Goal: Find specific page/section: Find specific page/section

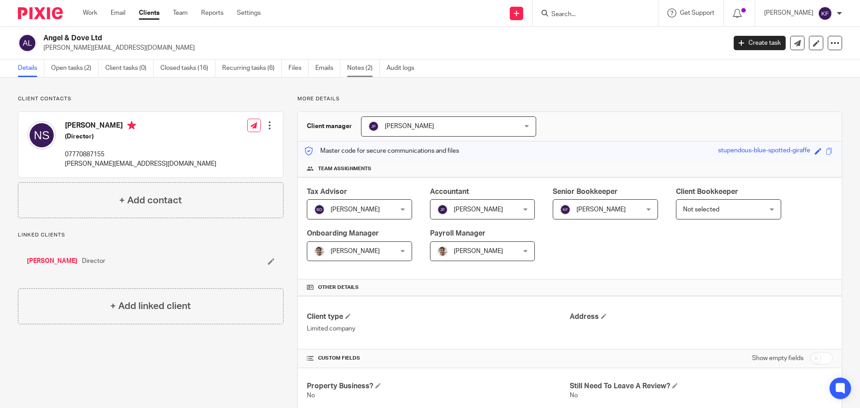
click at [374, 63] on link "Notes (2)" at bounding box center [363, 68] width 33 height 17
